Goal: Information Seeking & Learning: Learn about a topic

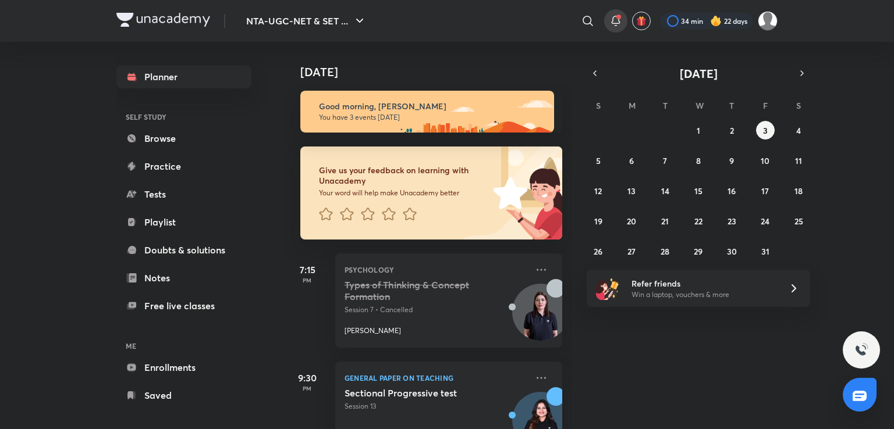
click at [609, 19] on icon at bounding box center [616, 21] width 14 height 14
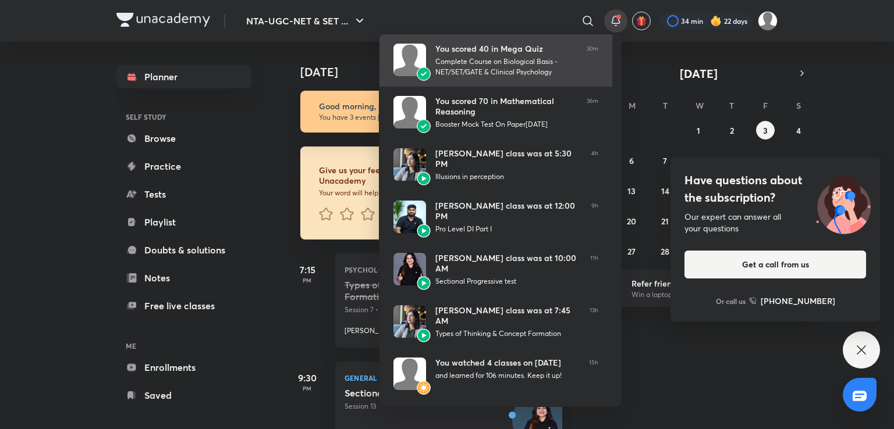
click at [522, 47] on div "You scored 40 in Mega Quiz" at bounding box center [506, 49] width 142 height 10
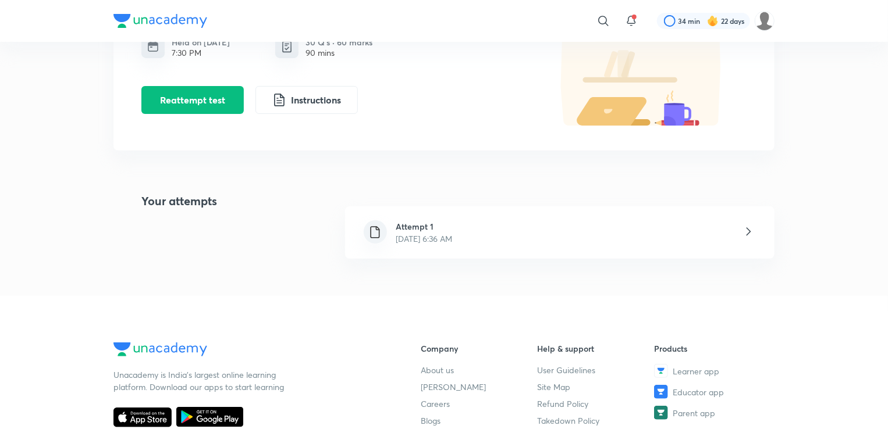
scroll to position [133, 0]
click at [453, 240] on p "[DATE] 6:36 AM" at bounding box center [424, 239] width 56 height 12
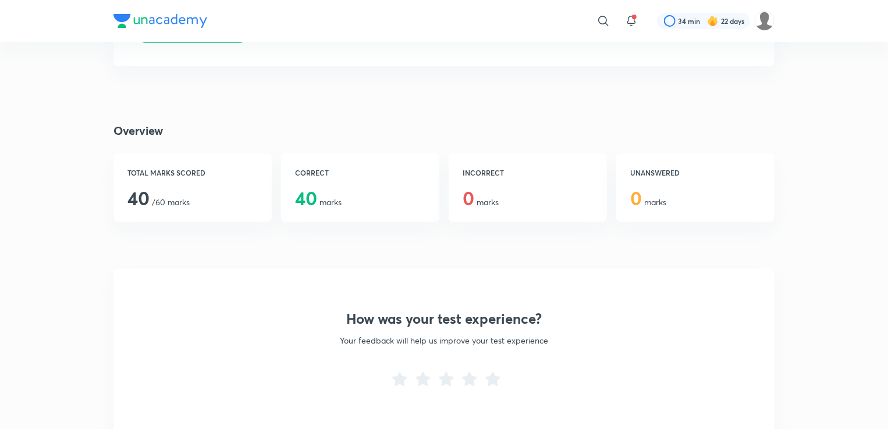
scroll to position [137, 0]
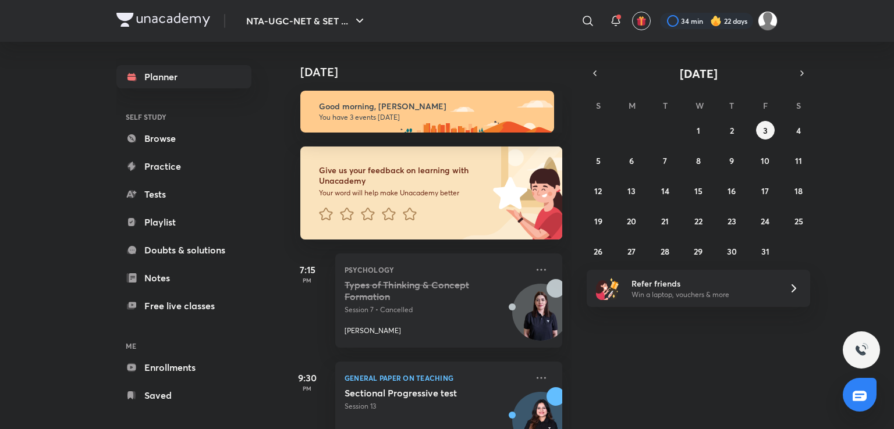
click at [251, 174] on div "Planner SELF STUDY Browse Practice Tests Playlist Doubts & solutions Notes Free…" at bounding box center [195, 231] width 158 height 378
click at [690, 17] on div at bounding box center [706, 21] width 93 height 16
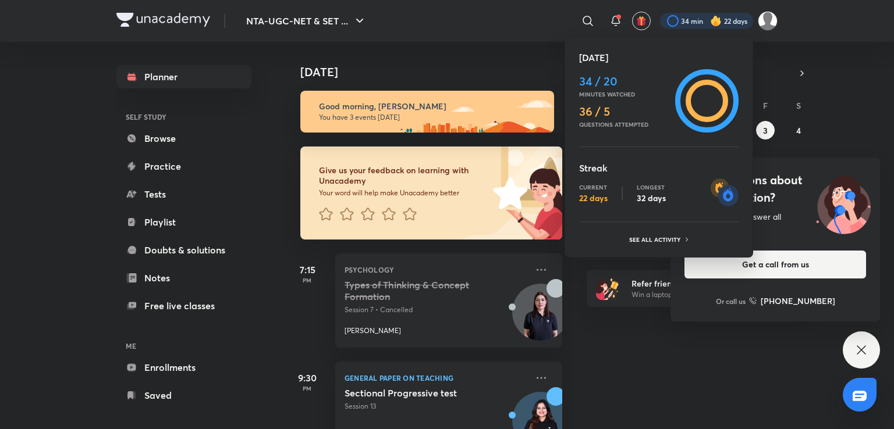
click at [606, 16] on div at bounding box center [447, 214] width 894 height 429
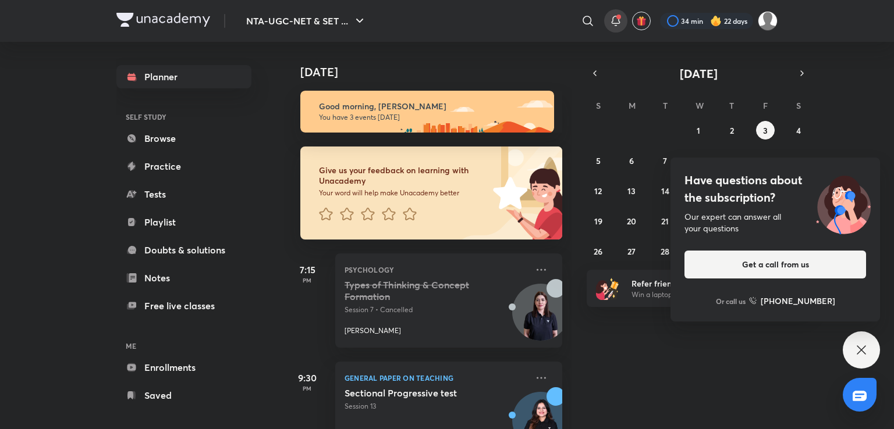
click at [611, 22] on icon at bounding box center [616, 21] width 14 height 14
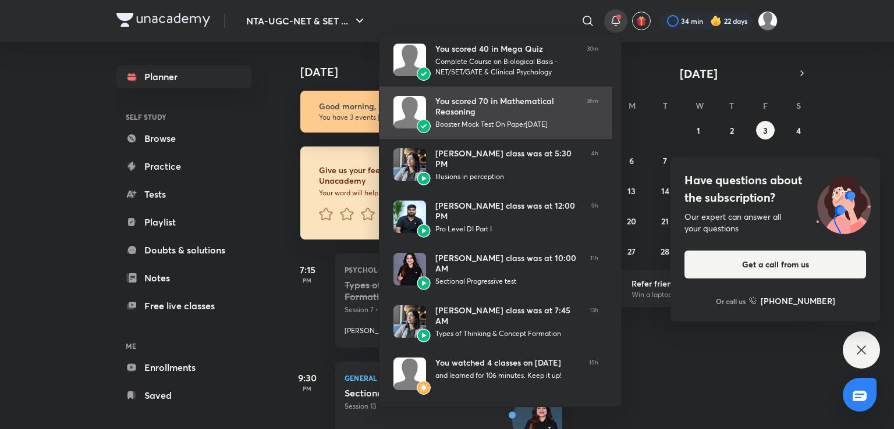
click at [470, 101] on div "You scored 70 in Mathematical Reasoning" at bounding box center [506, 106] width 142 height 21
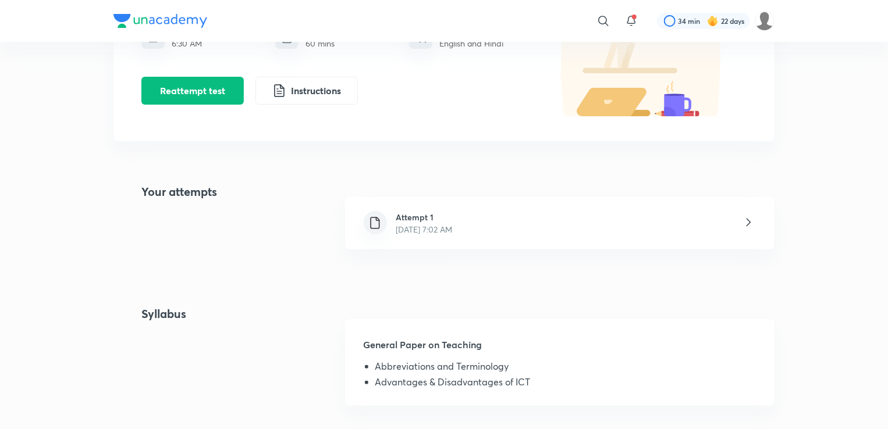
scroll to position [144, 0]
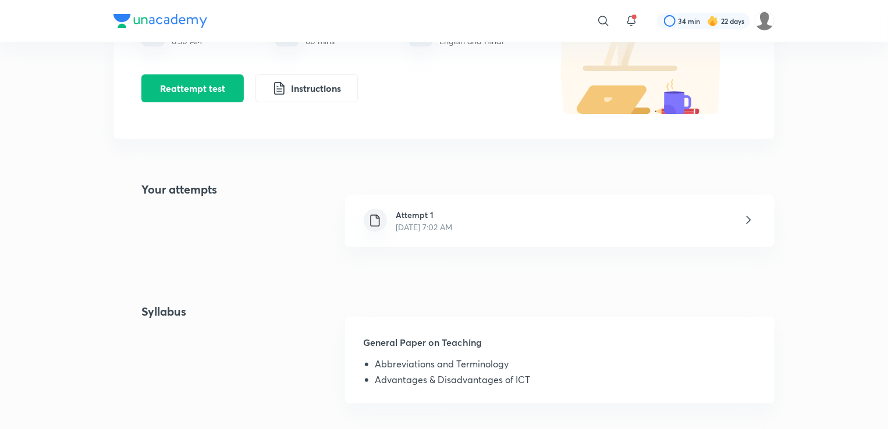
click at [462, 211] on div "Attempt 1 [DATE] 7:02 AM" at bounding box center [424, 221] width 75 height 24
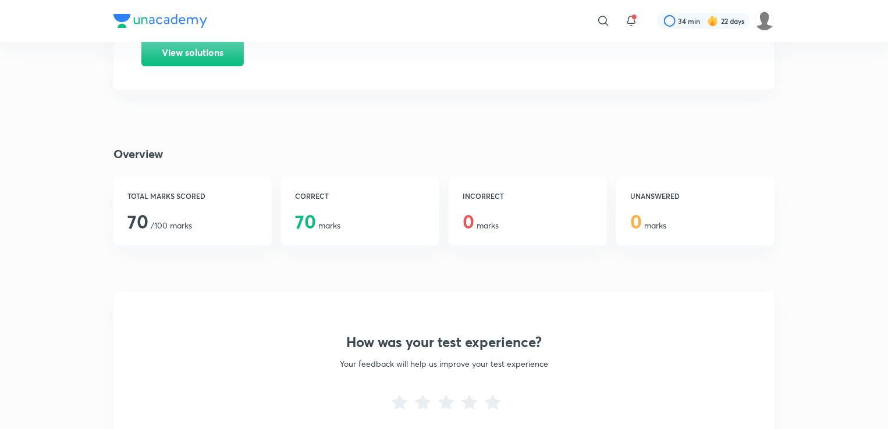
scroll to position [148, 0]
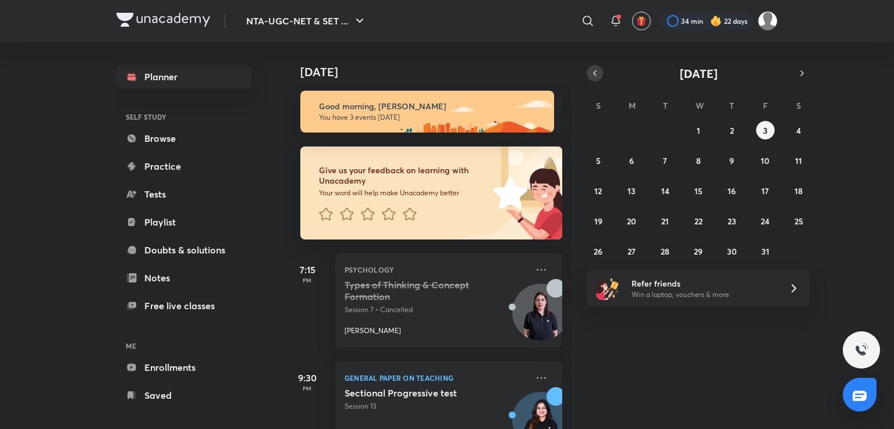
click at [597, 77] on icon "button" at bounding box center [594, 73] width 9 height 10
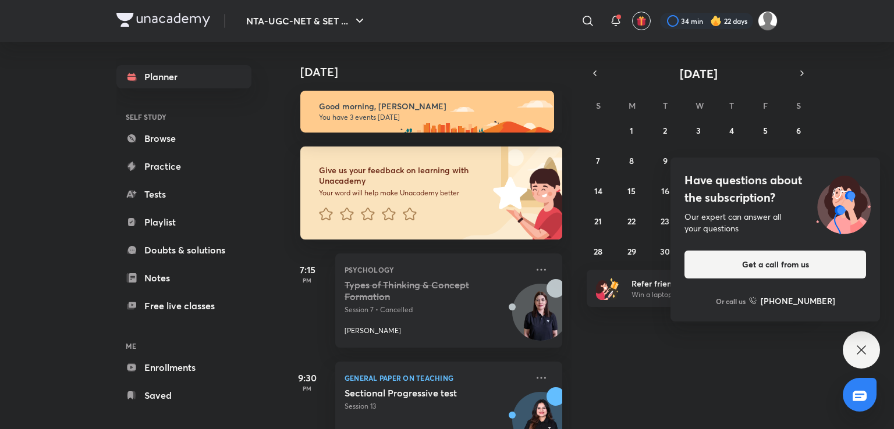
click at [863, 348] on icon at bounding box center [861, 350] width 9 height 9
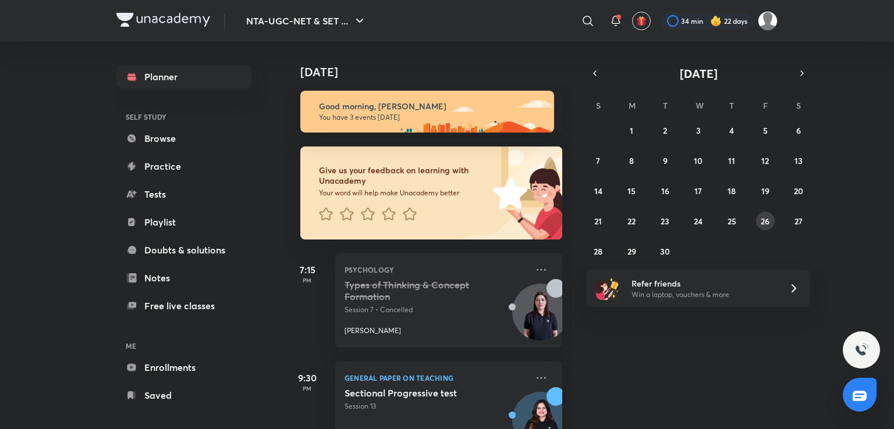
click at [761, 227] on button "26" at bounding box center [765, 221] width 19 height 19
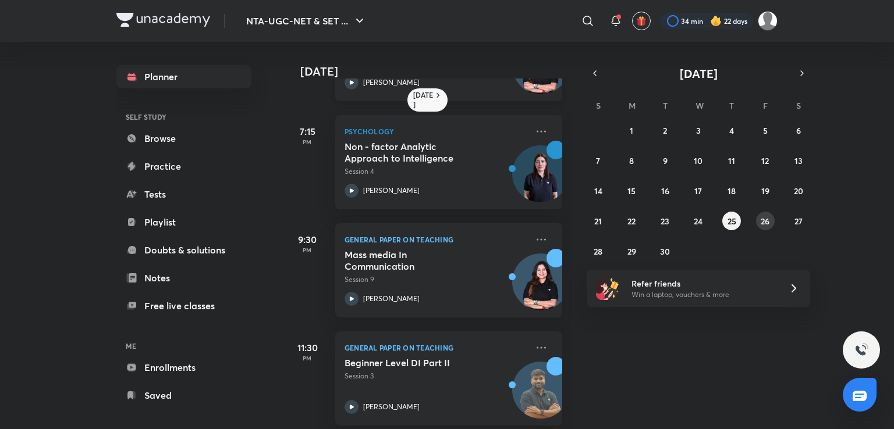
scroll to position [210, 0]
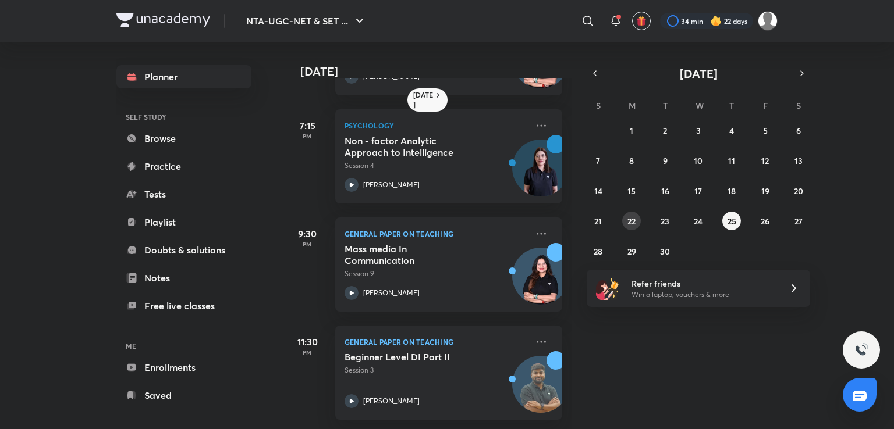
click at [624, 222] on button "22" at bounding box center [631, 221] width 19 height 19
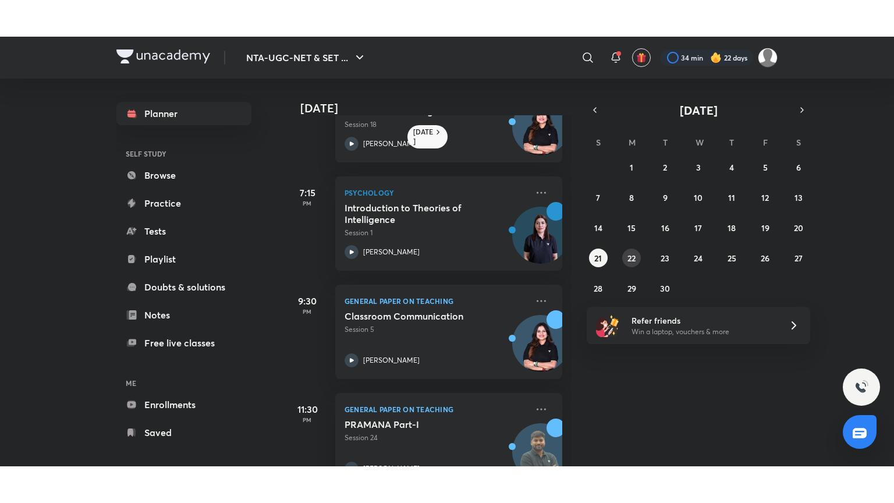
scroll to position [250, 0]
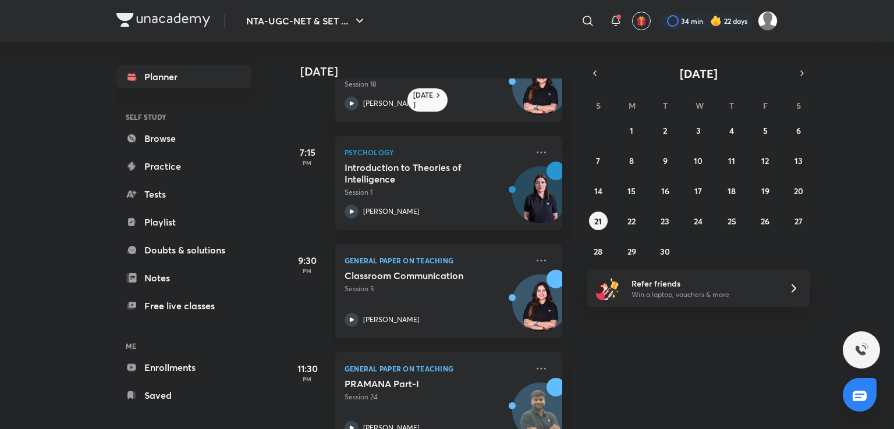
click at [404, 273] on h5 "Classroom Communication" at bounding box center [417, 276] width 145 height 12
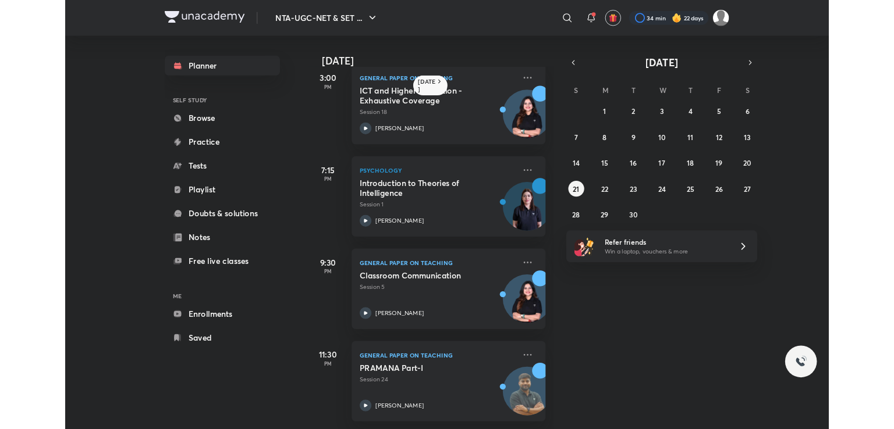
scroll to position [212, 0]
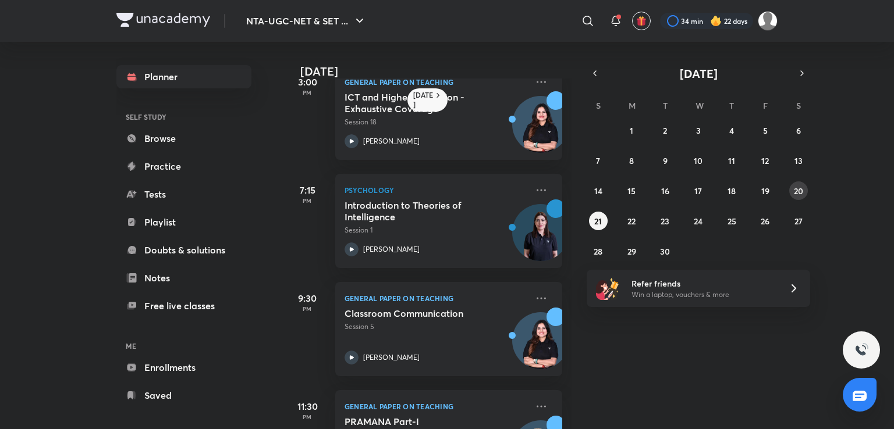
click at [796, 191] on abbr "20" at bounding box center [798, 191] width 9 height 11
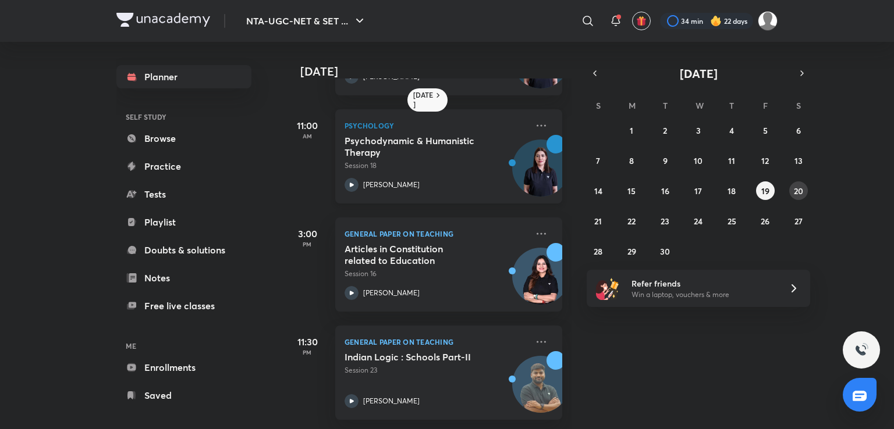
scroll to position [101, 0]
click at [734, 189] on abbr "18" at bounding box center [731, 191] width 8 height 11
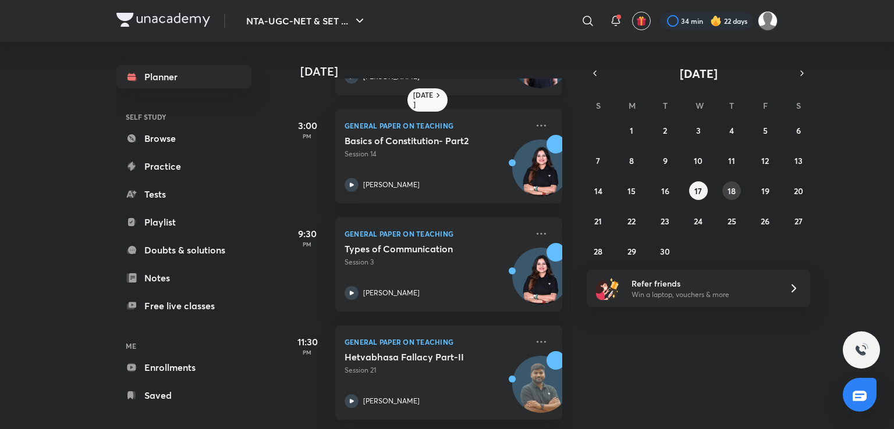
scroll to position [210, 0]
click at [769, 181] on div "31 1 2 3 4 5 6 7 8 9 10 11 12 13 14 15 16 17 18 19 20 21 22 23 24 25 26 27 28 2…" at bounding box center [698, 191] width 223 height 140
click at [768, 186] on abbr "19" at bounding box center [765, 191] width 8 height 11
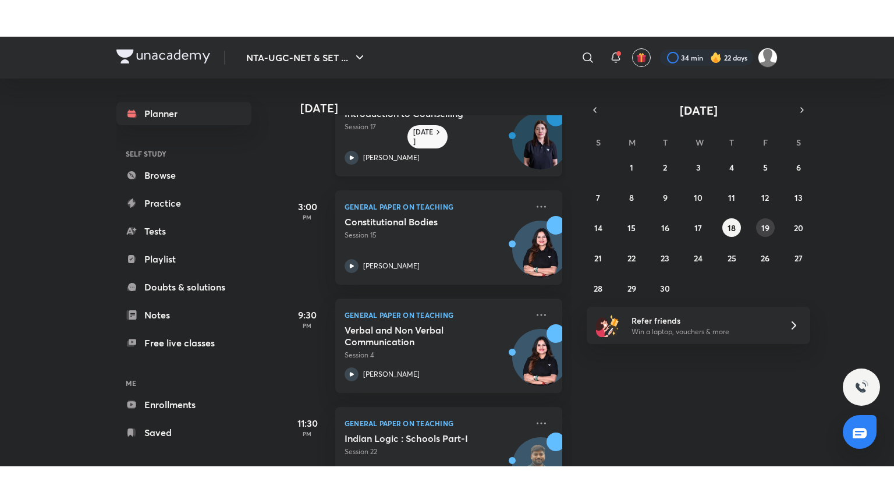
scroll to position [177, 0]
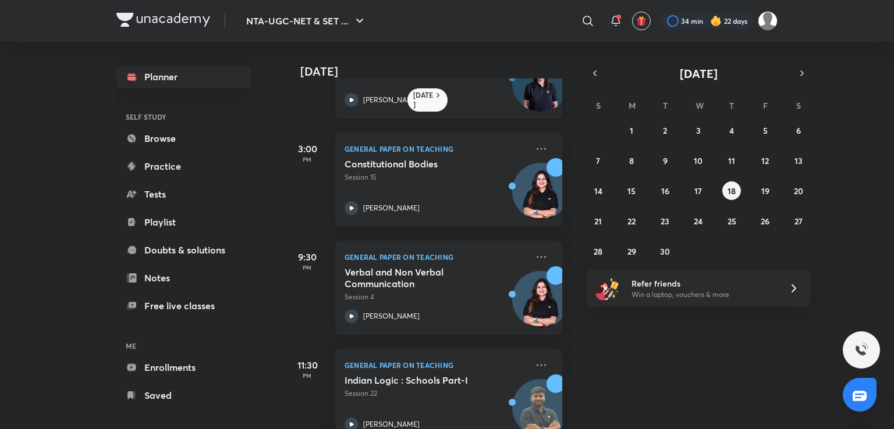
click at [477, 267] on h5 "Verbal and Non Verbal Communication" at bounding box center [417, 278] width 145 height 23
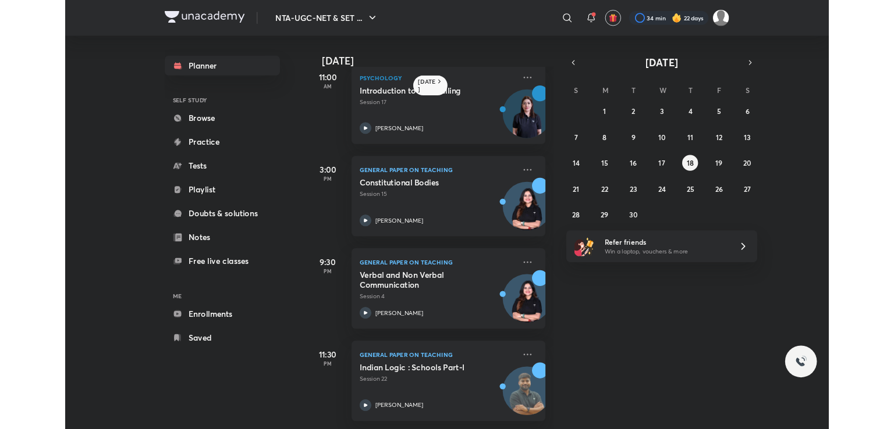
scroll to position [136, 0]
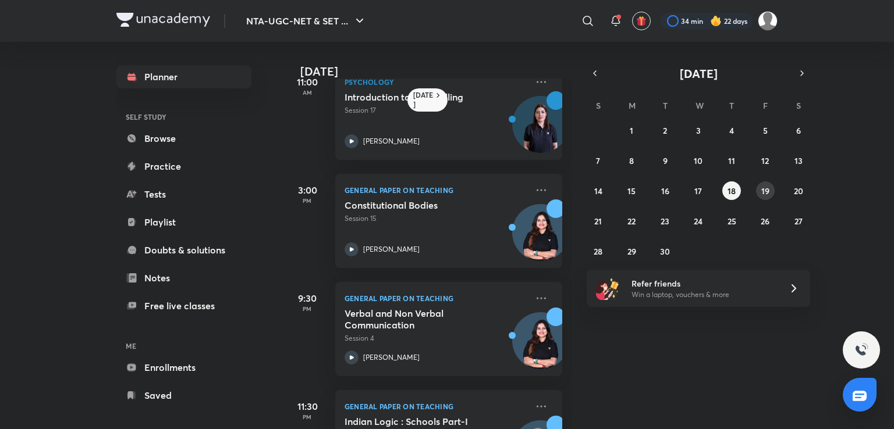
click at [764, 187] on abbr "19" at bounding box center [765, 191] width 8 height 11
click at [803, 187] on abbr "20" at bounding box center [798, 191] width 9 height 11
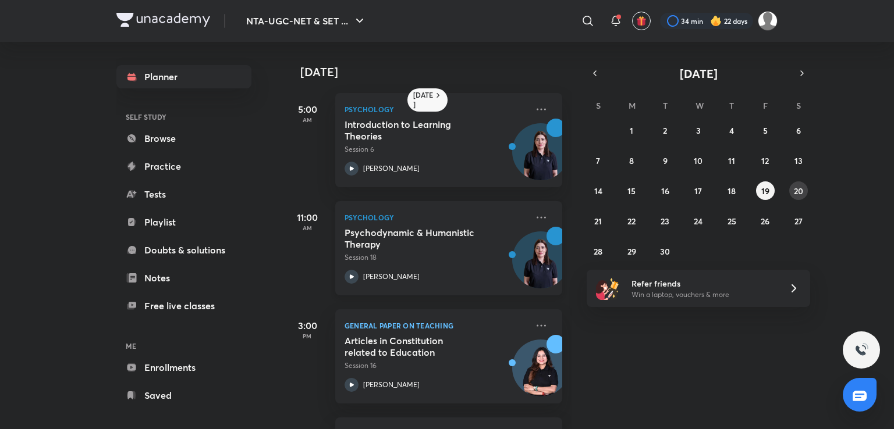
scroll to position [101, 0]
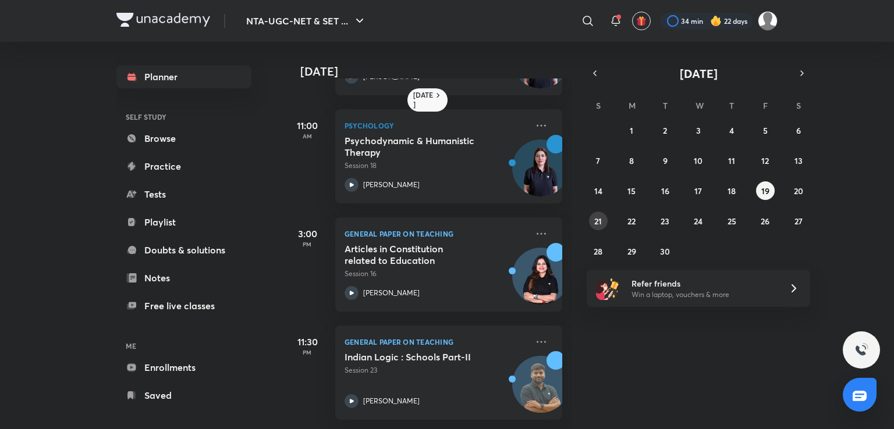
click at [602, 219] on button "21" at bounding box center [598, 221] width 19 height 19
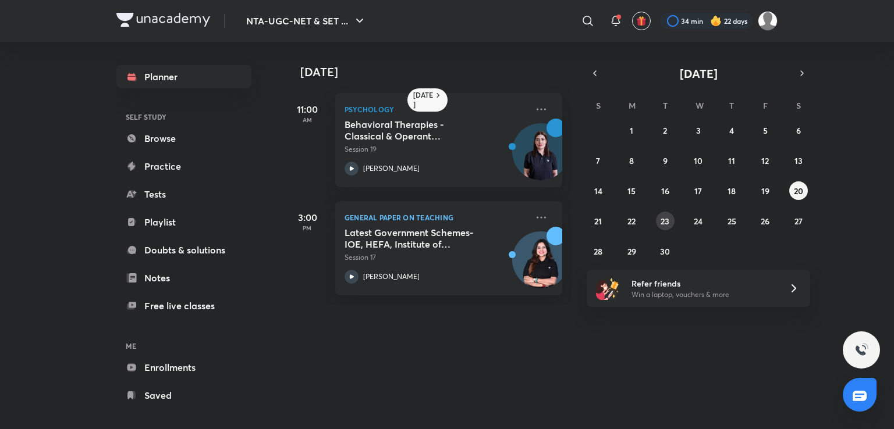
click at [661, 219] on abbr "23" at bounding box center [665, 221] width 9 height 11
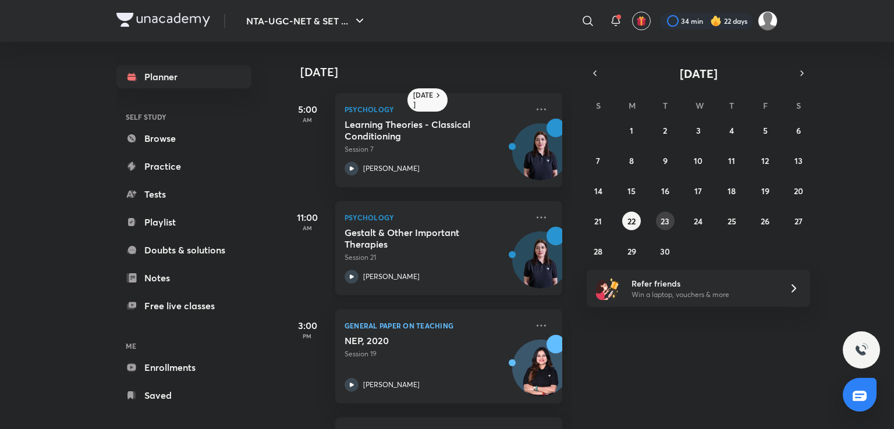
scroll to position [210, 0]
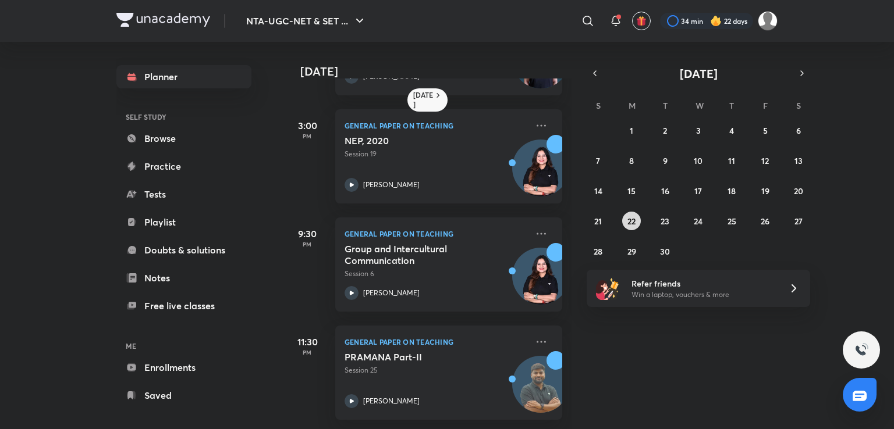
click at [638, 215] on button "22" at bounding box center [631, 221] width 19 height 19
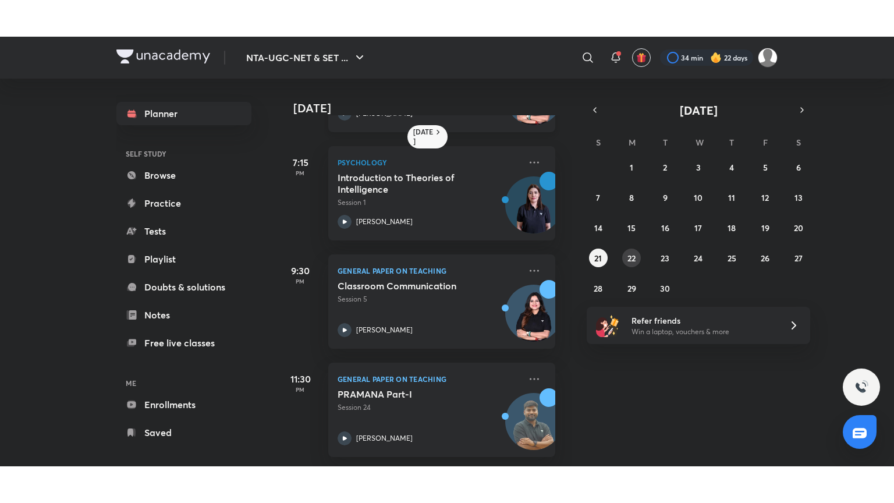
scroll to position [286, 0]
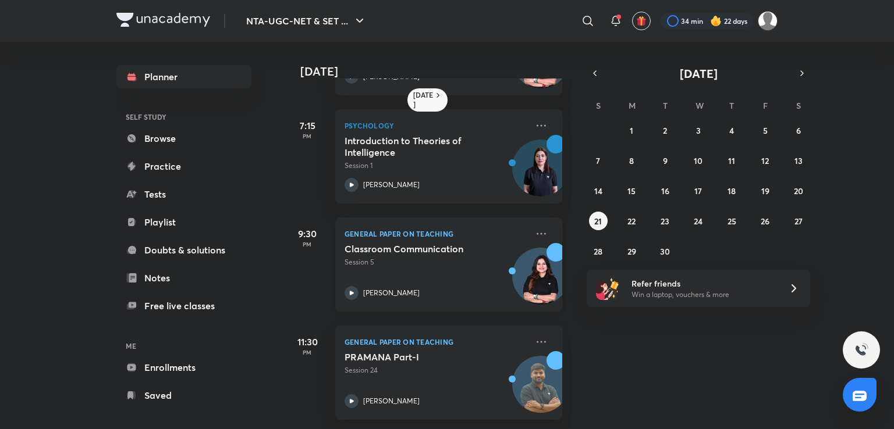
click at [416, 257] on p "Session 5" at bounding box center [436, 262] width 183 height 10
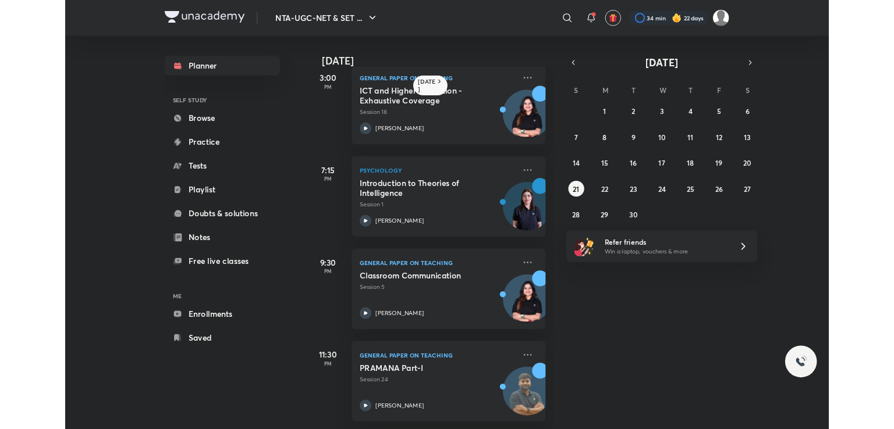
scroll to position [212, 0]
